Goal: Task Accomplishment & Management: Manage account settings

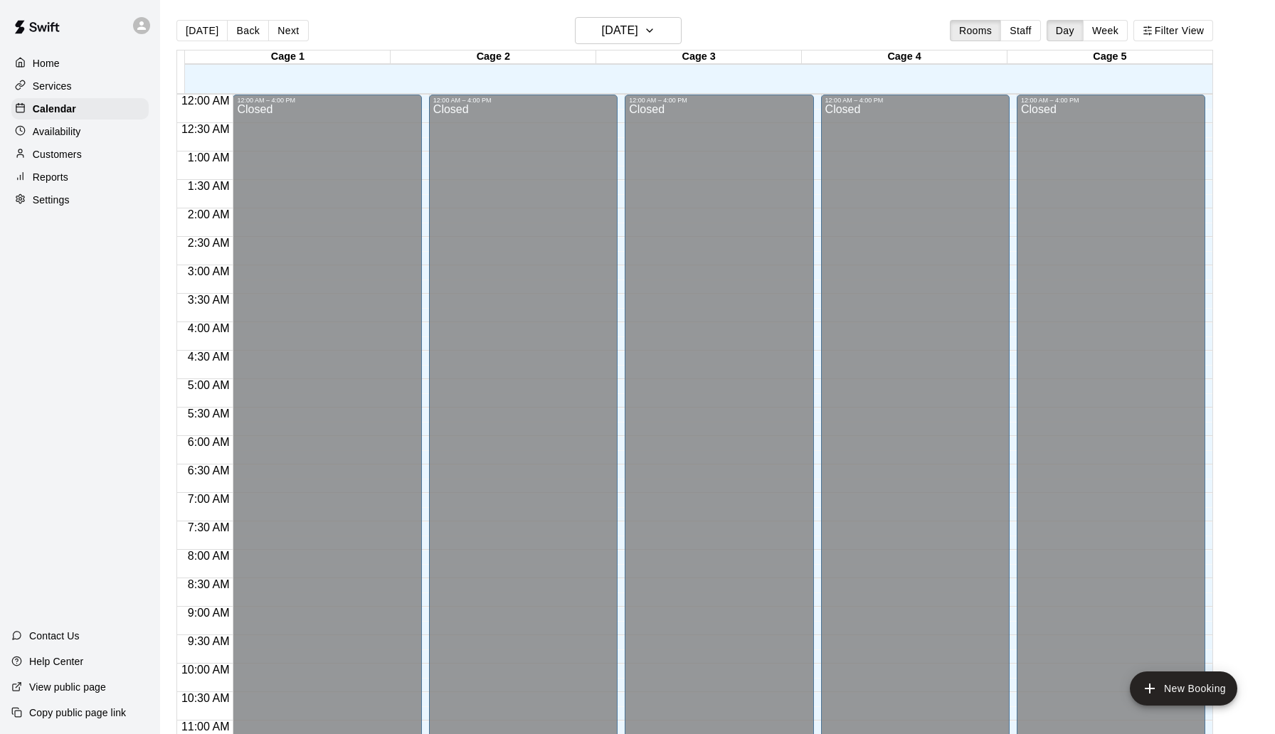
scroll to position [668, 0]
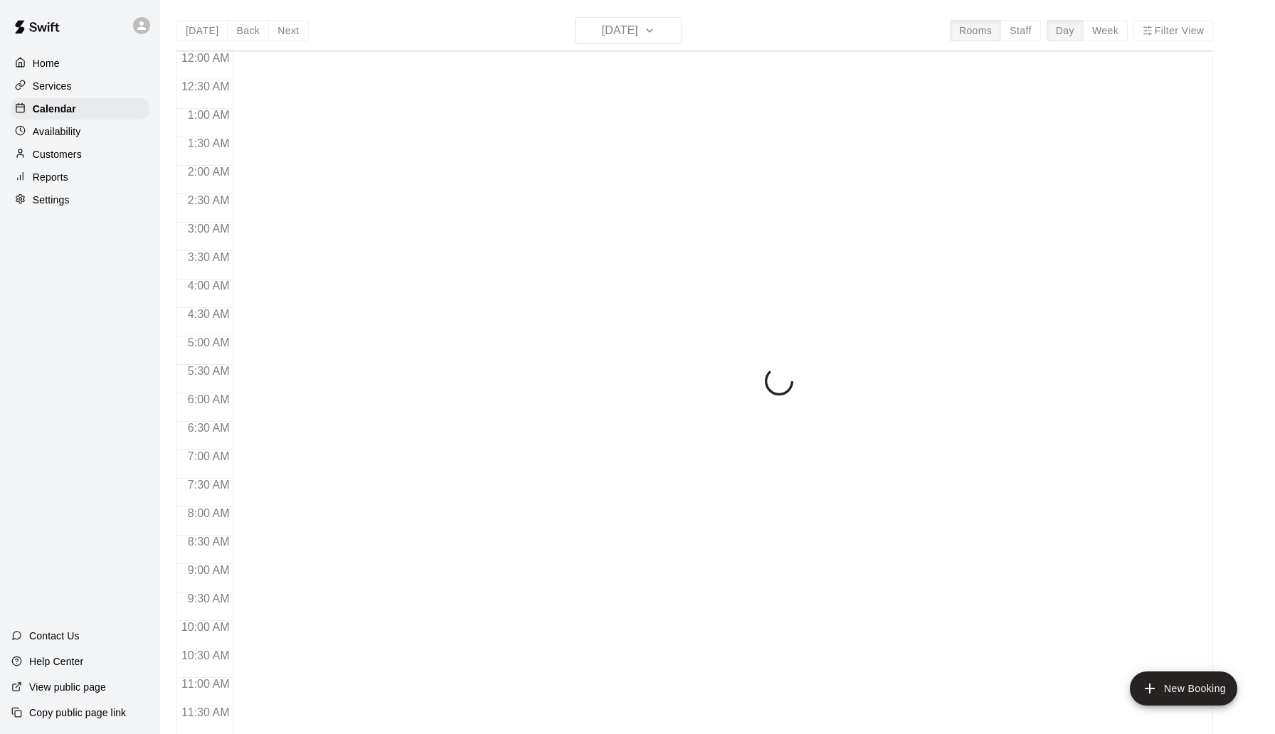
scroll to position [668, 0]
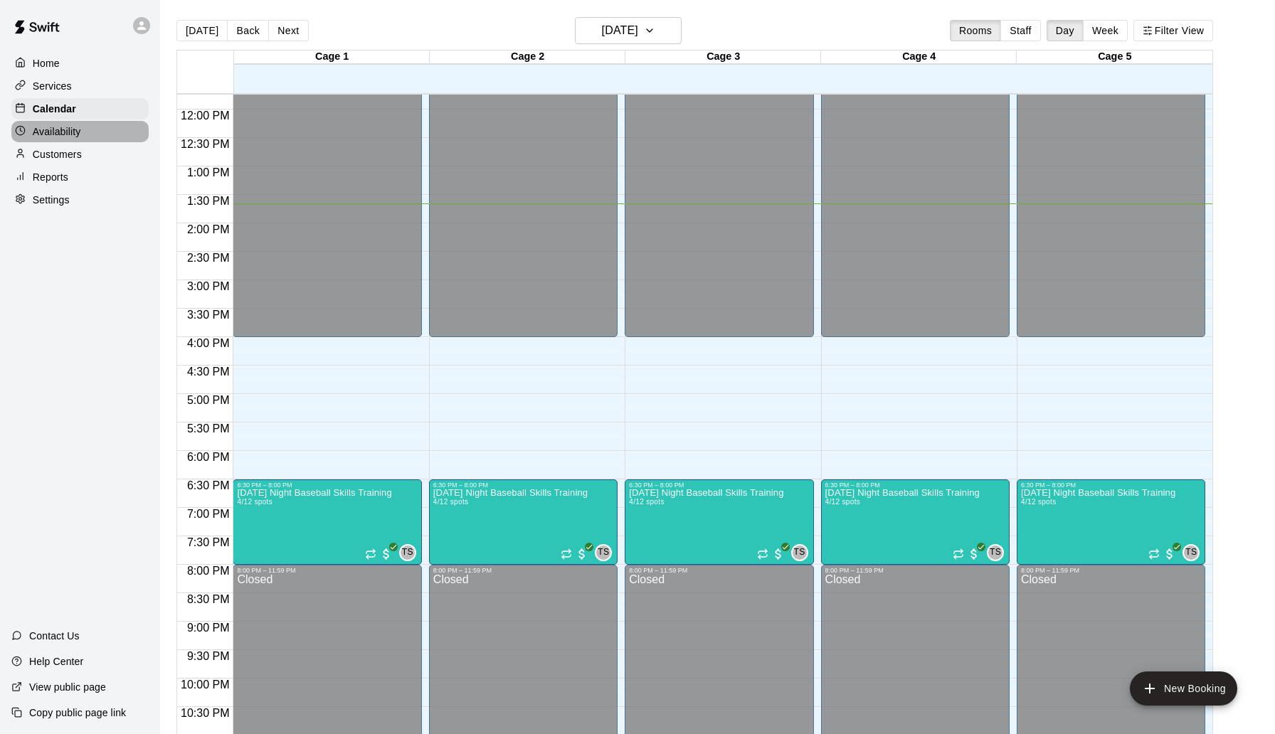
click at [71, 135] on p "Availability" at bounding box center [57, 132] width 48 height 14
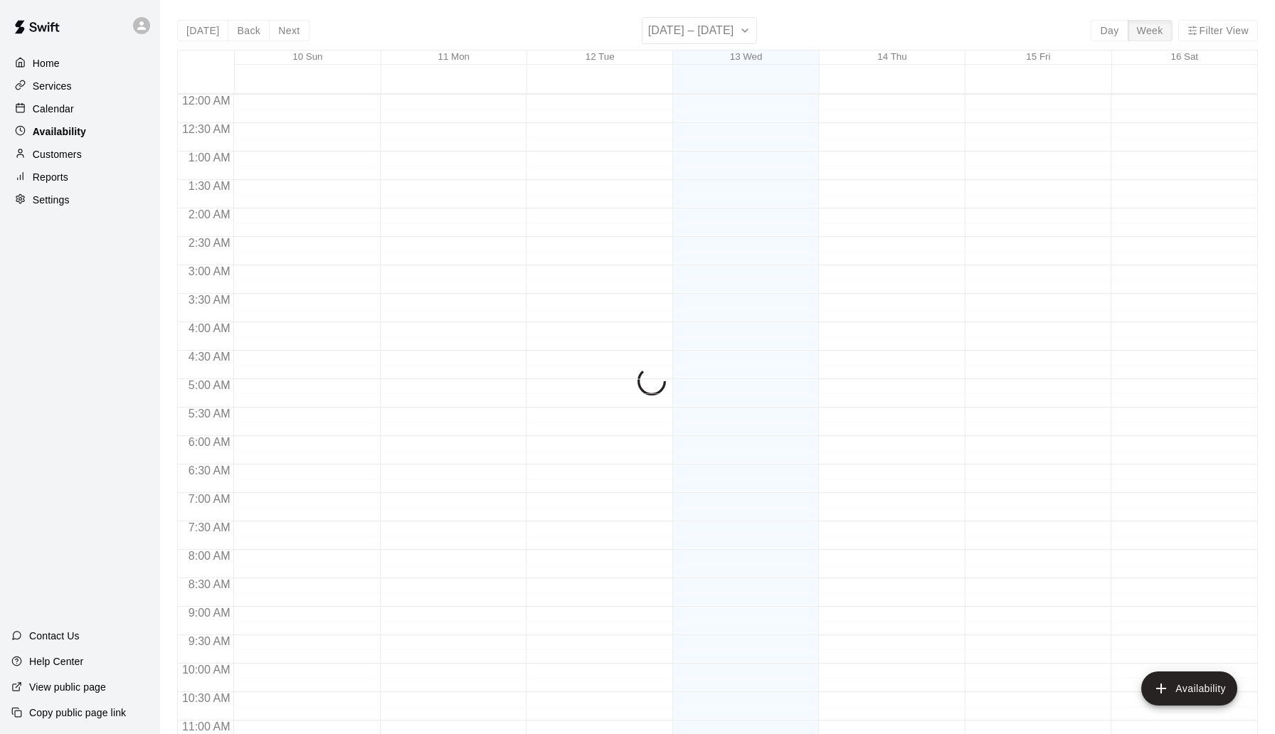
scroll to position [711, 0]
